Goal: Task Accomplishment & Management: Complete application form

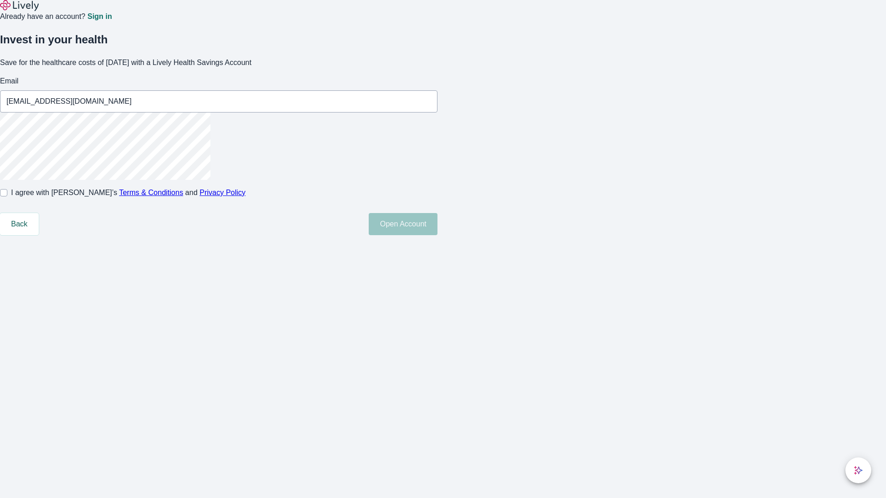
click at [7, 197] on input "I agree with Lively’s Terms & Conditions and Privacy Policy" at bounding box center [3, 192] width 7 height 7
checkbox input "true"
click at [438, 235] on button "Open Account" at bounding box center [403, 224] width 69 height 22
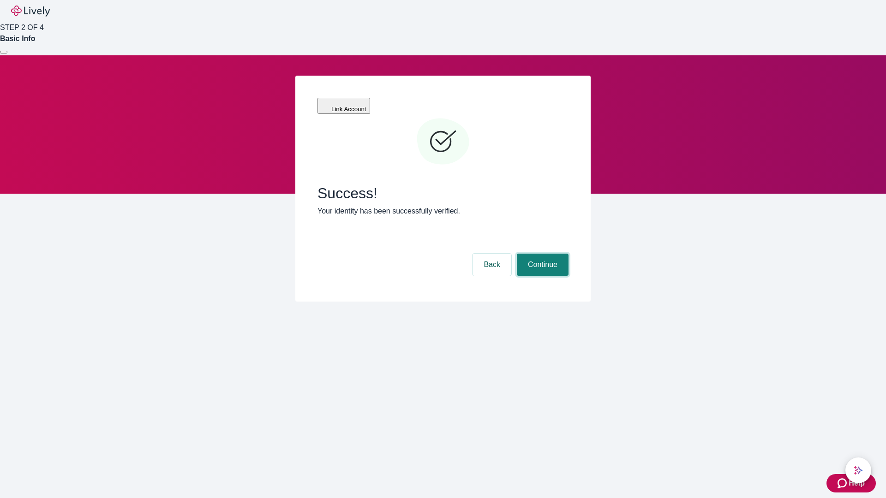
click at [541, 254] on button "Continue" at bounding box center [543, 265] width 52 height 22
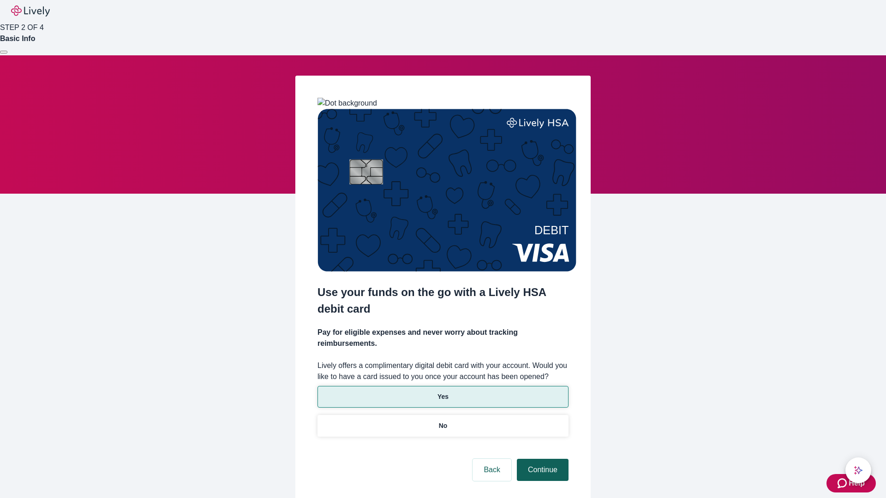
click at [443, 392] on p "Yes" at bounding box center [443, 397] width 11 height 10
click at [541, 459] on button "Continue" at bounding box center [543, 470] width 52 height 22
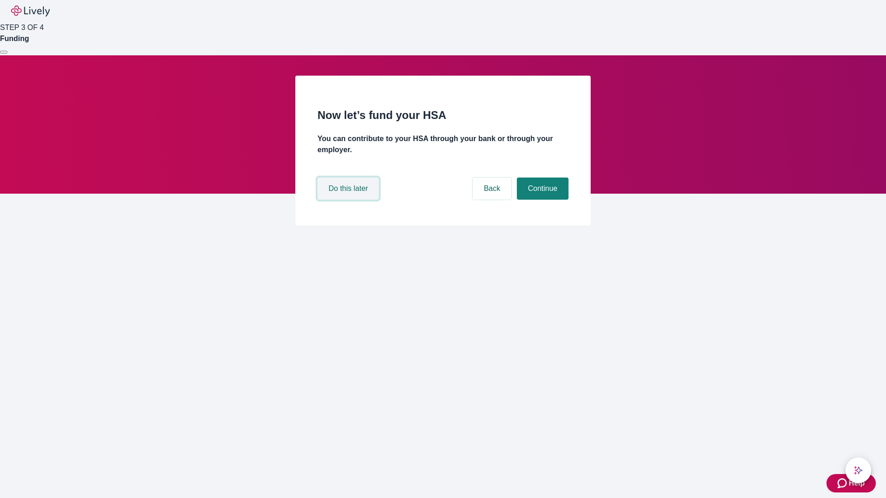
click at [349, 200] on button "Do this later" at bounding box center [348, 189] width 61 height 22
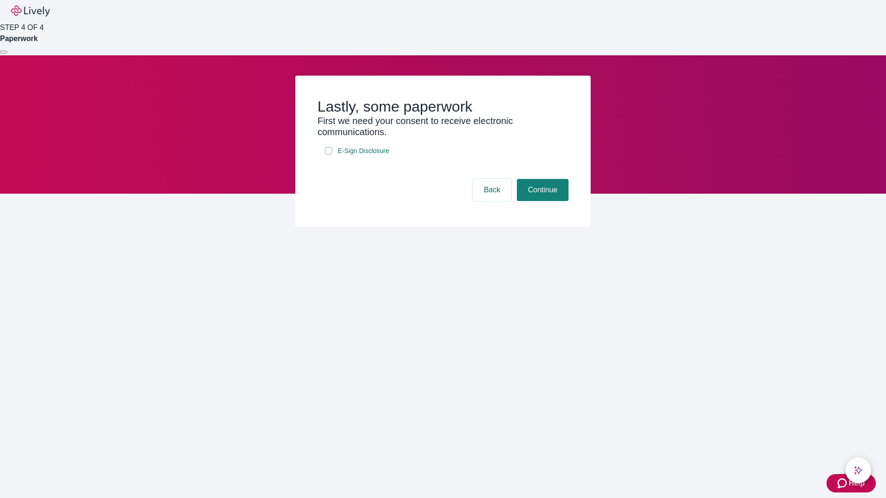
click at [329, 155] on input "E-Sign Disclosure" at bounding box center [328, 150] width 7 height 7
checkbox input "true"
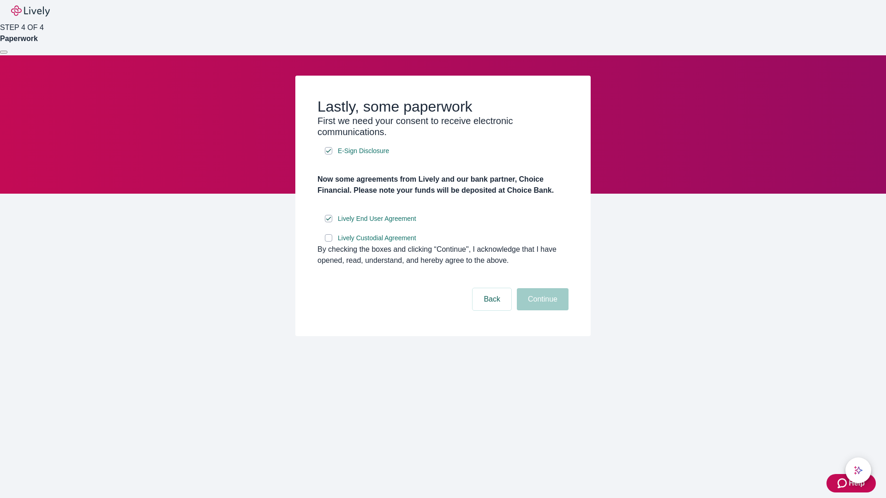
click at [329, 242] on input "Lively Custodial Agreement" at bounding box center [328, 237] width 7 height 7
checkbox input "true"
click at [541, 311] on button "Continue" at bounding box center [543, 299] width 52 height 22
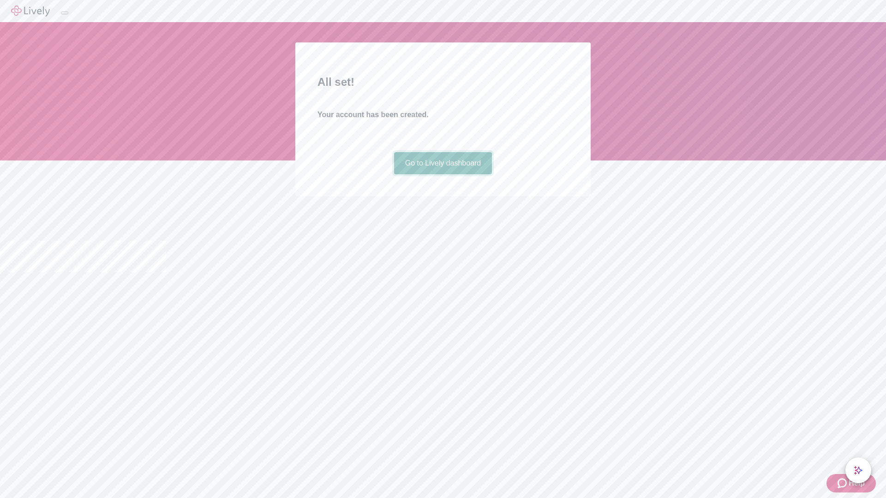
click at [443, 174] on link "Go to Lively dashboard" at bounding box center [443, 163] width 98 height 22
